Goal: Information Seeking & Learning: Compare options

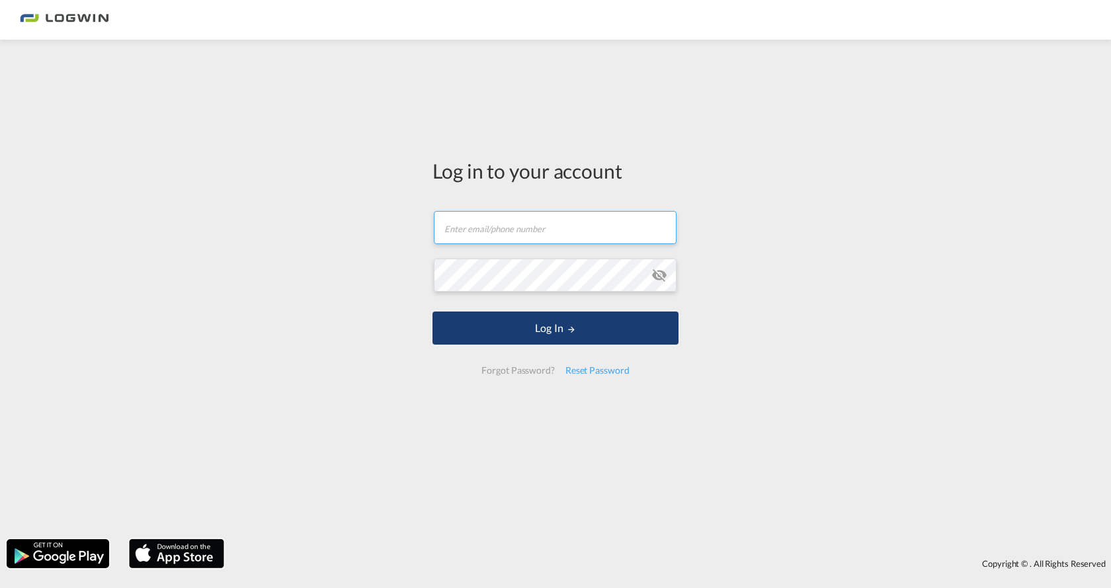
type input "[EMAIL_ADDRESS][DOMAIN_NAME]"
click at [583, 329] on button "Log In" at bounding box center [555, 327] width 246 height 33
